Goal: Check status: Check status

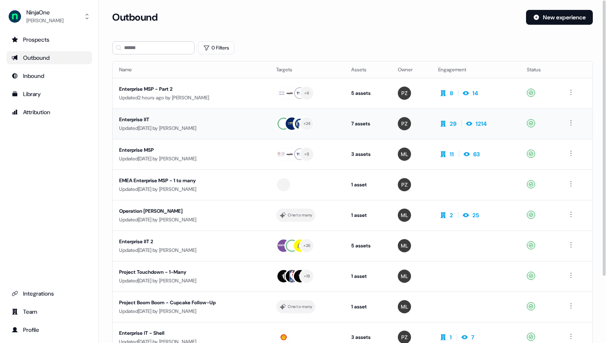
click at [148, 119] on div "Enterprise IIT" at bounding box center [191, 120] width 144 height 8
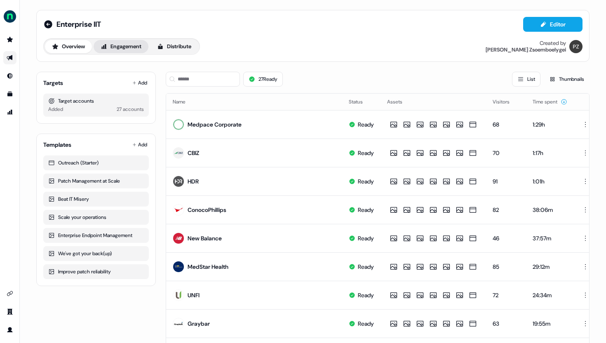
click at [123, 44] on button "Engagement" at bounding box center [121, 46] width 55 height 13
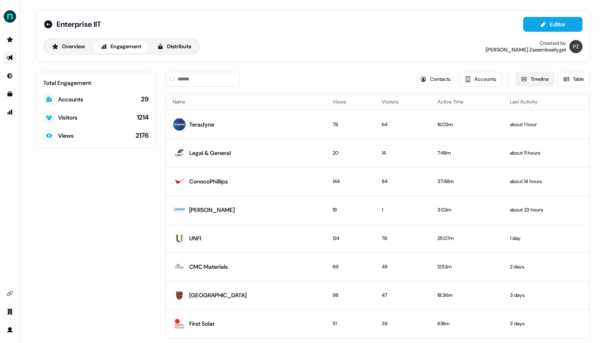
click at [538, 82] on button "Timeline" at bounding box center [535, 79] width 39 height 15
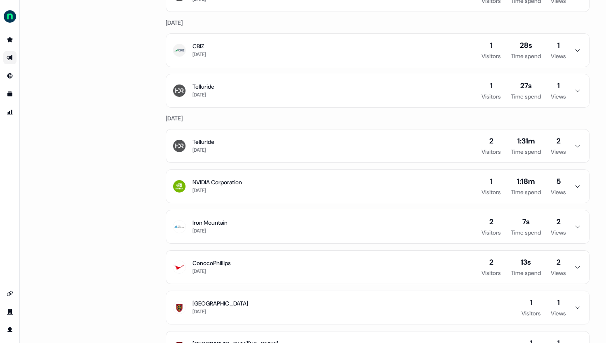
scroll to position [1959, 0]
